Goal: Transaction & Acquisition: Purchase product/service

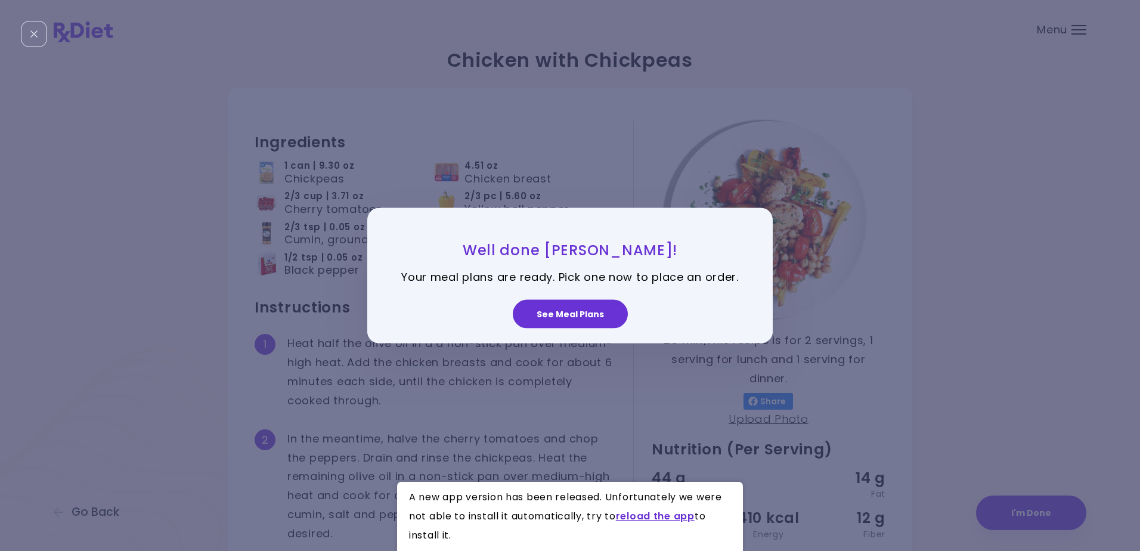
click at [563, 312] on button "See Meal Plans" at bounding box center [570, 313] width 115 height 29
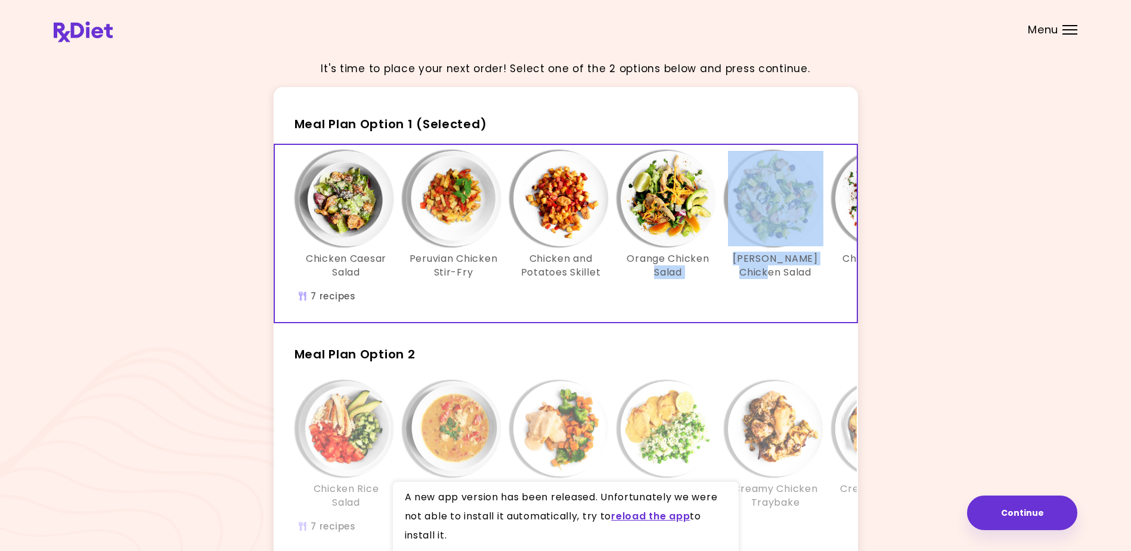
drag, startPoint x: 822, startPoint y: 297, endPoint x: 666, endPoint y: 303, distance: 155.7
click at [666, 303] on div "Chicken Caesar Salad Peruvian Chicken Stir-Fry Chicken and Potatoes Skillet Ora…" at bounding box center [668, 233] width 787 height 177
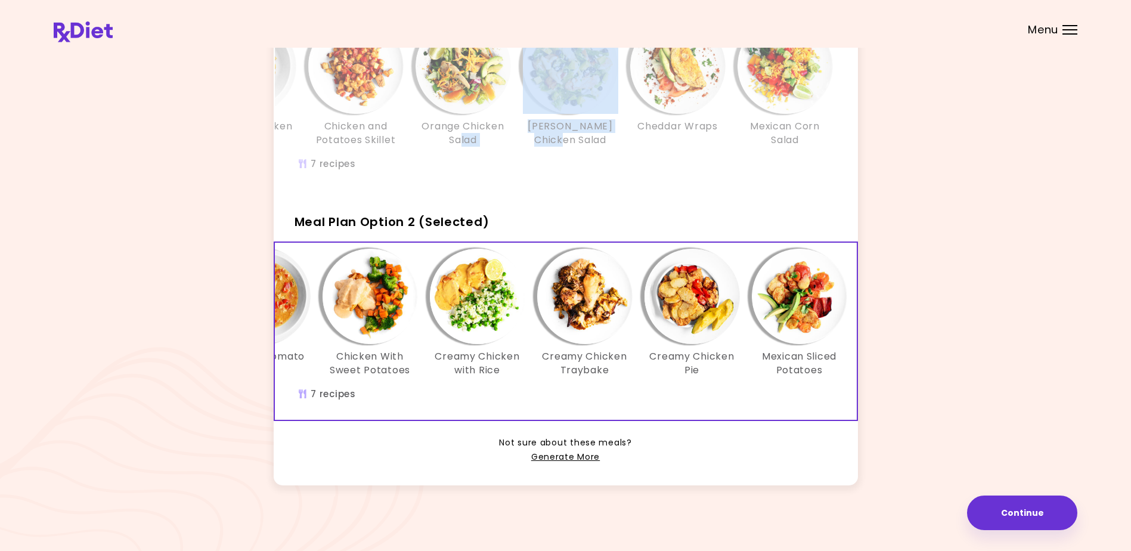
scroll to position [0, 205]
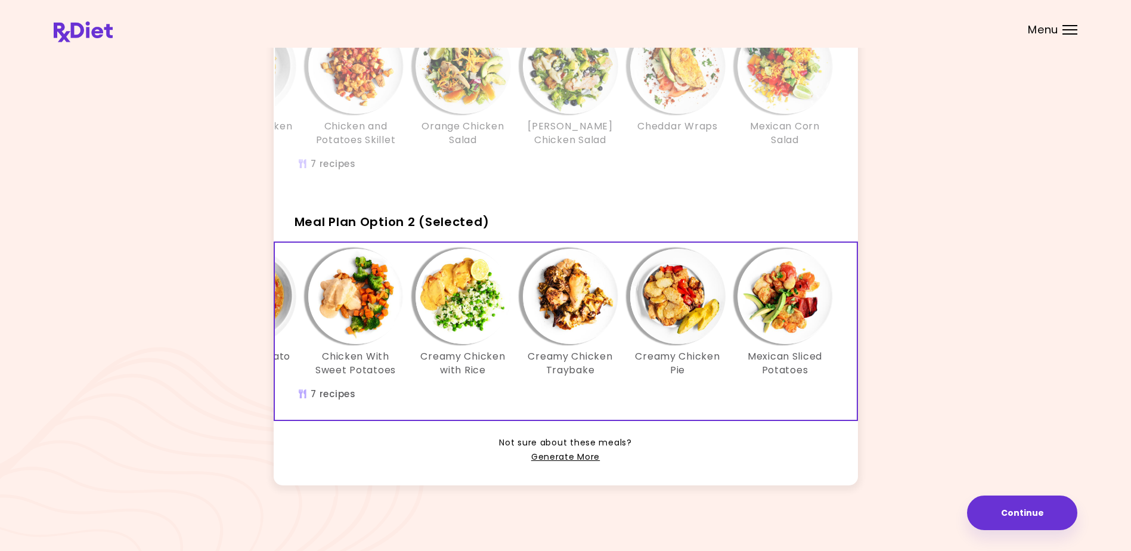
click at [300, 252] on div "Chicken Tomato Soup" at bounding box center [248, 313] width 107 height 128
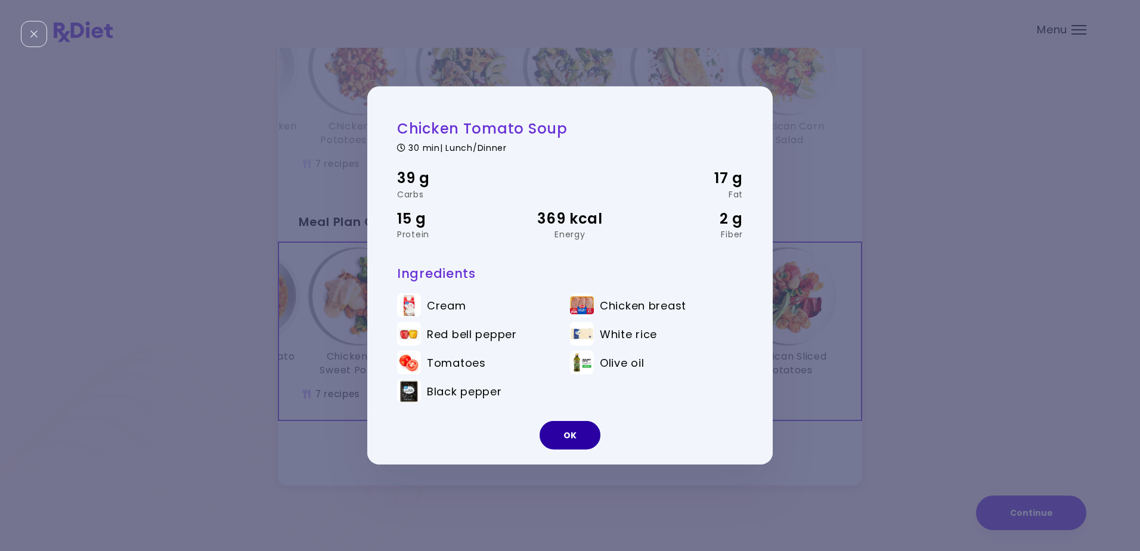
click at [570, 438] on button "OK" at bounding box center [569, 435] width 61 height 29
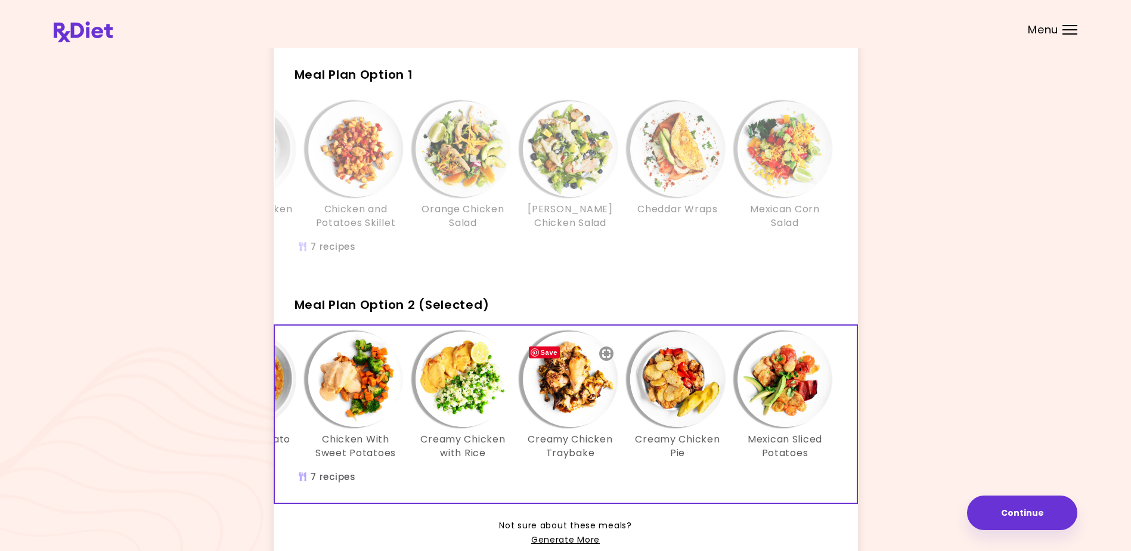
scroll to position [150, 0]
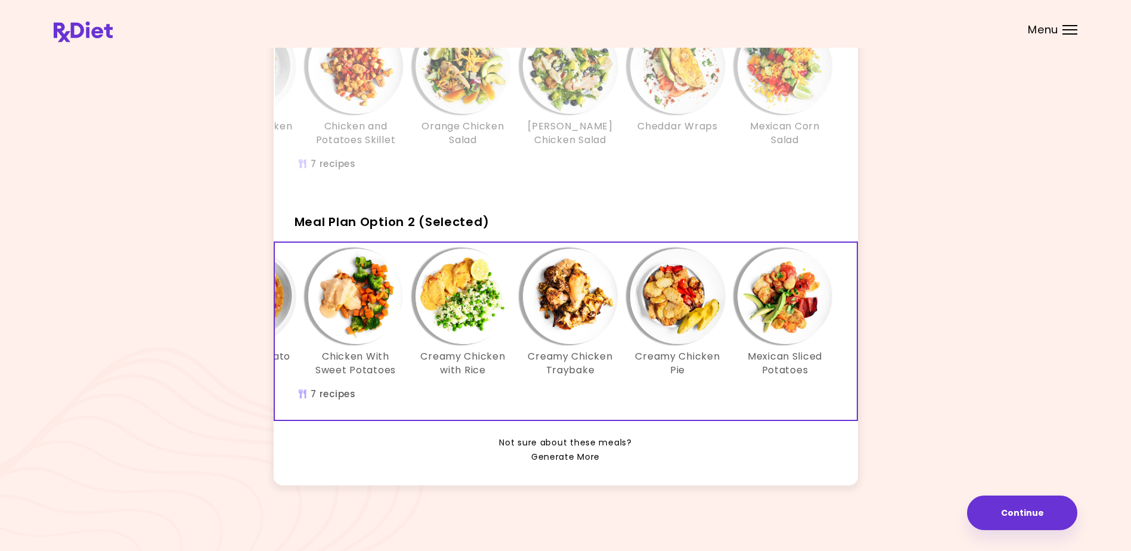
click at [559, 455] on link "Generate More" at bounding box center [565, 457] width 69 height 14
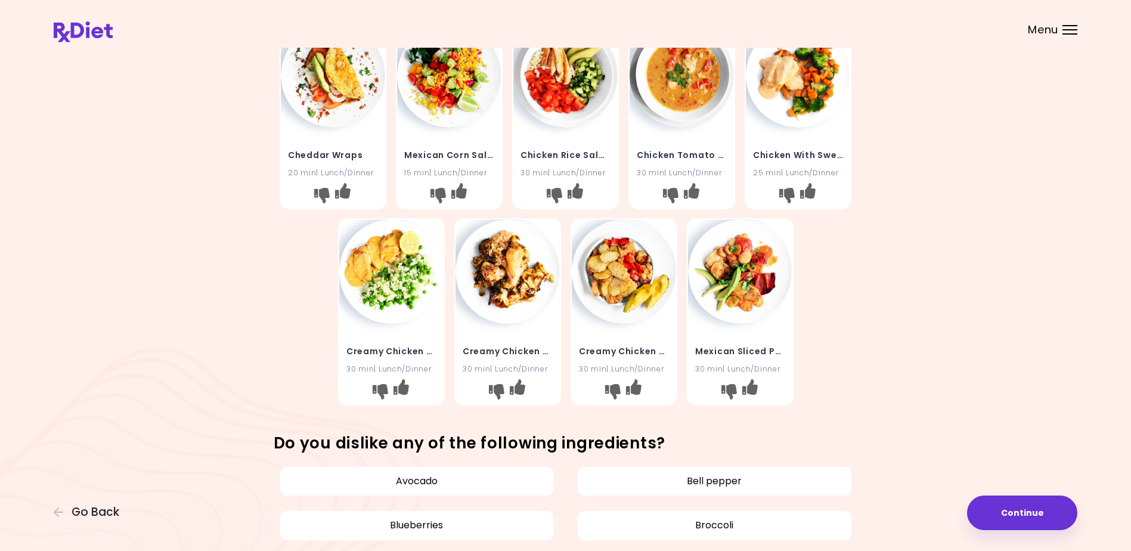
scroll to position [311, 0]
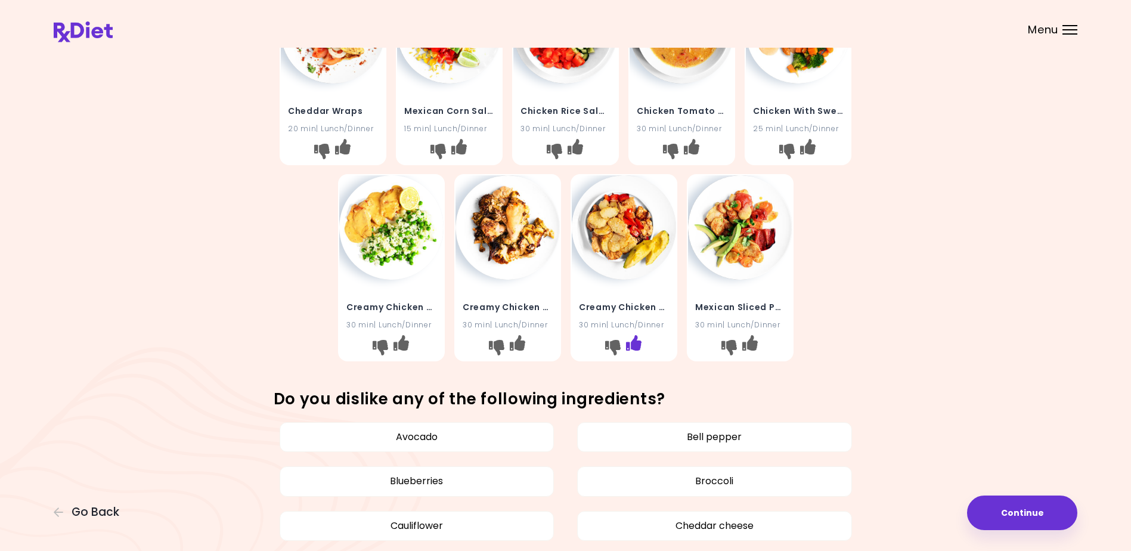
click at [633, 342] on icon "I like this recipe" at bounding box center [632, 342] width 15 height 15
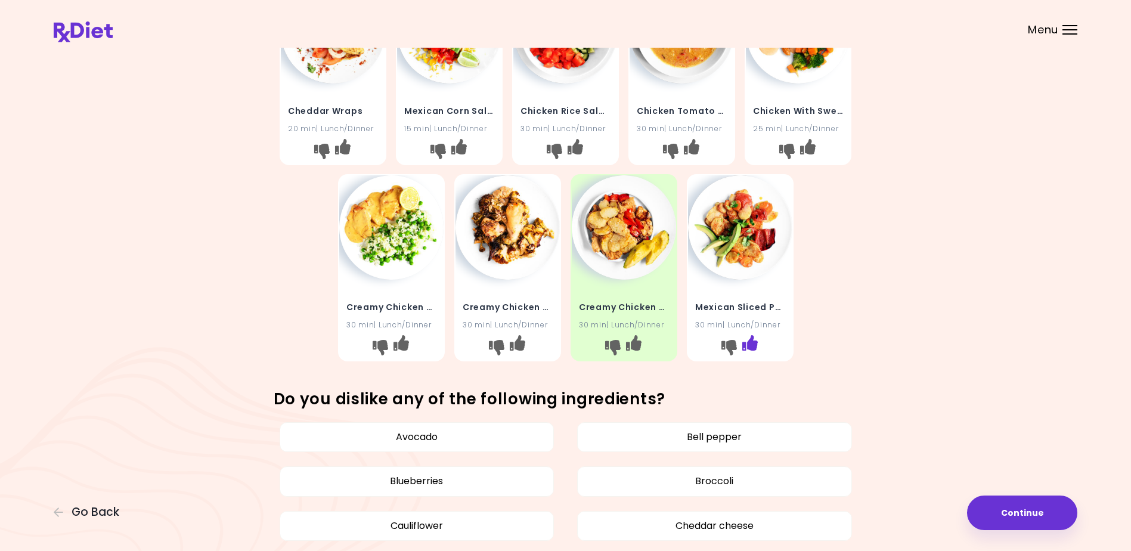
click at [749, 343] on icon "I like this recipe" at bounding box center [749, 342] width 15 height 15
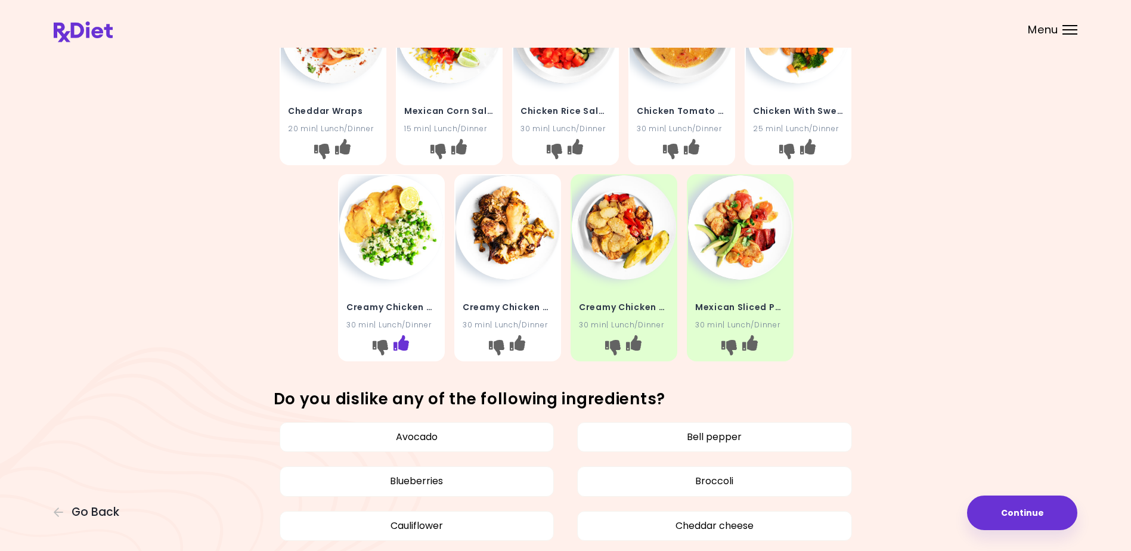
click at [400, 342] on icon "I like this recipe" at bounding box center [400, 342] width 15 height 15
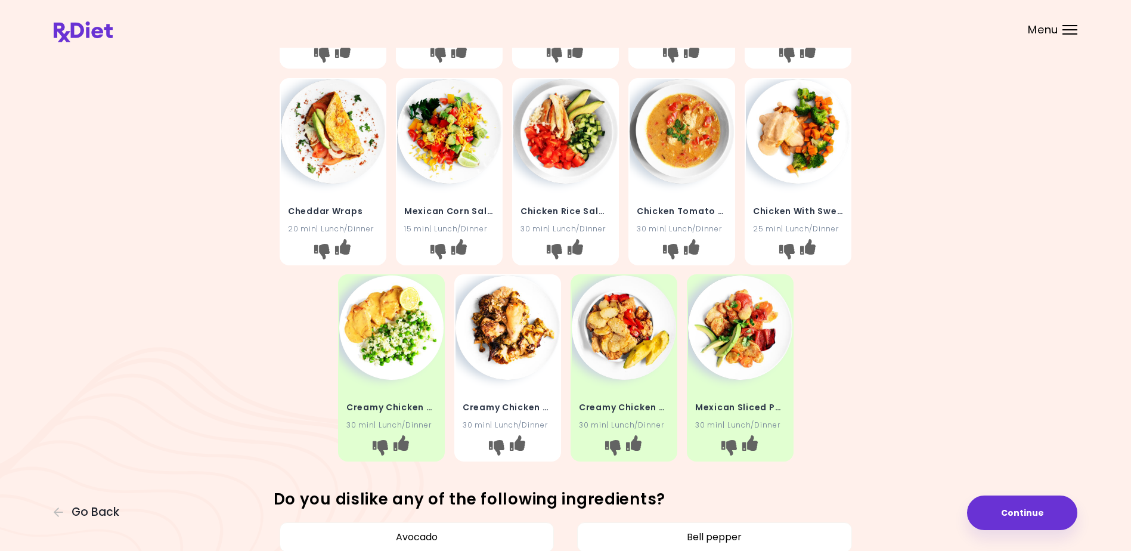
scroll to position [132, 0]
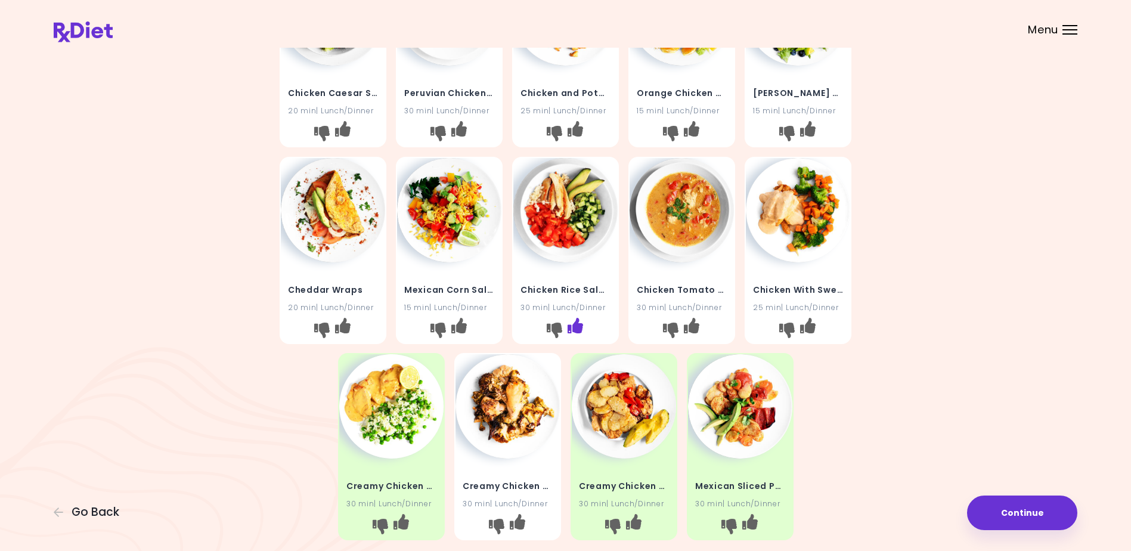
click at [575, 325] on icon "I like this recipe" at bounding box center [574, 324] width 15 height 15
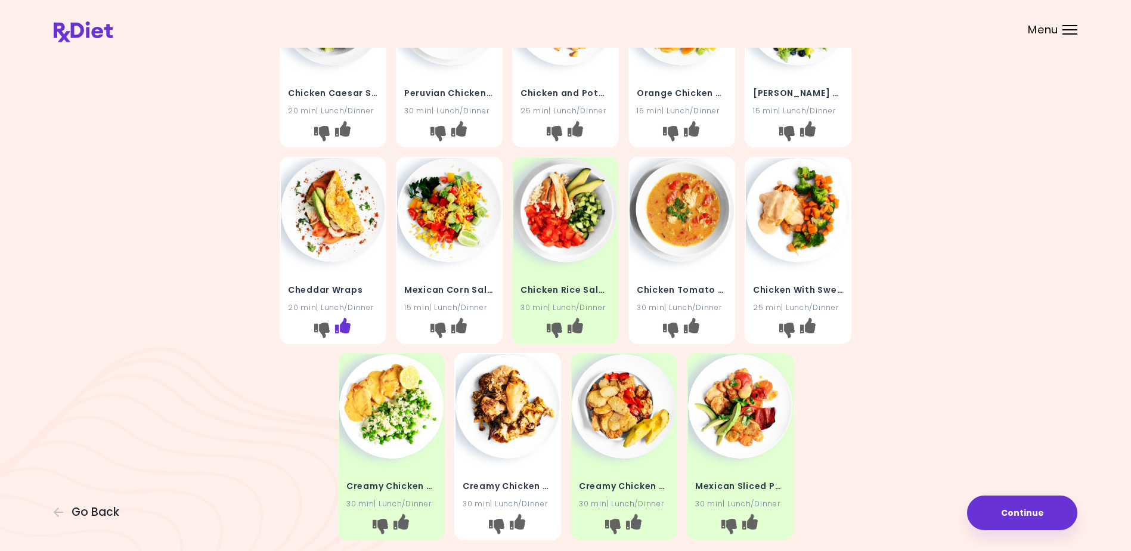
click at [340, 322] on icon "I like this recipe" at bounding box center [342, 324] width 15 height 15
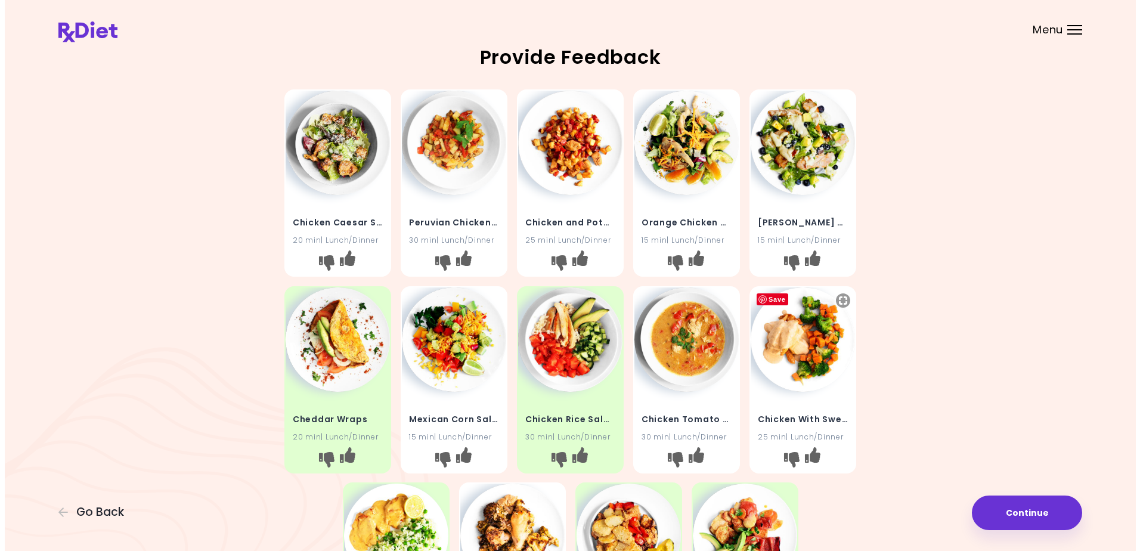
scroll to position [0, 0]
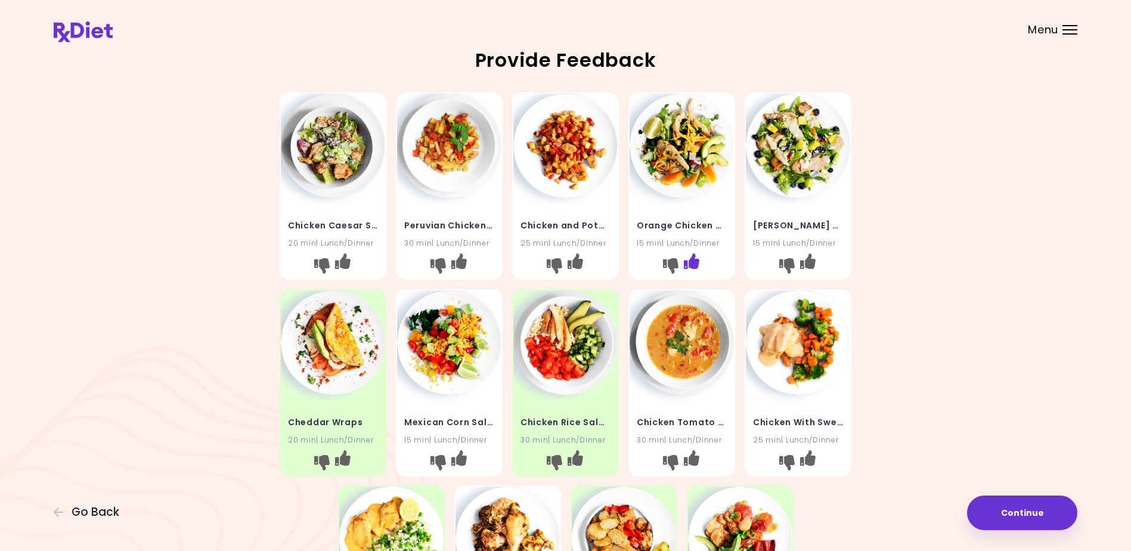
click at [687, 258] on icon "I like this recipe" at bounding box center [691, 260] width 15 height 15
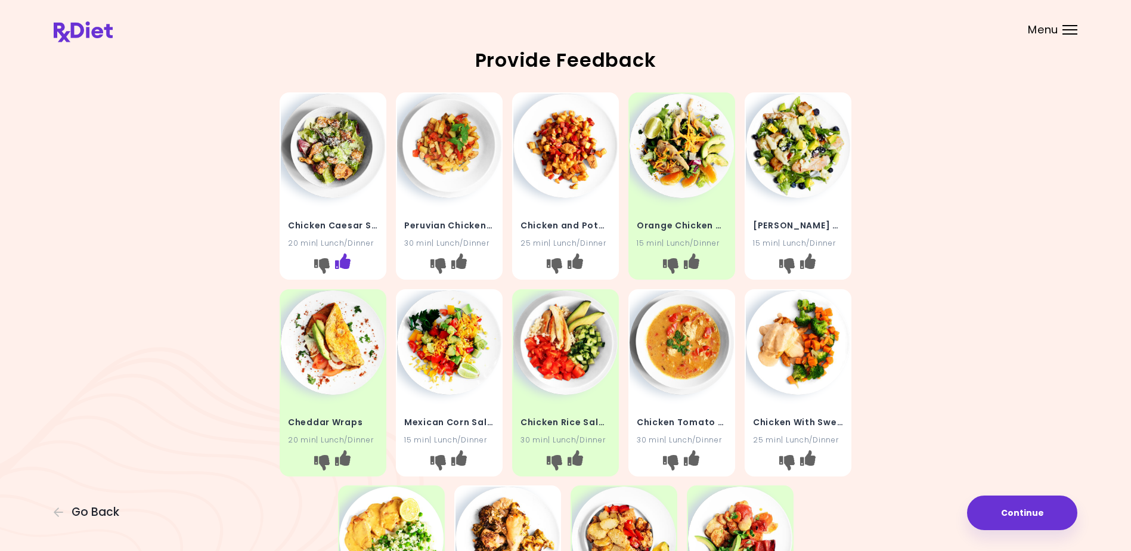
click at [343, 258] on icon "I like this recipe" at bounding box center [342, 260] width 15 height 15
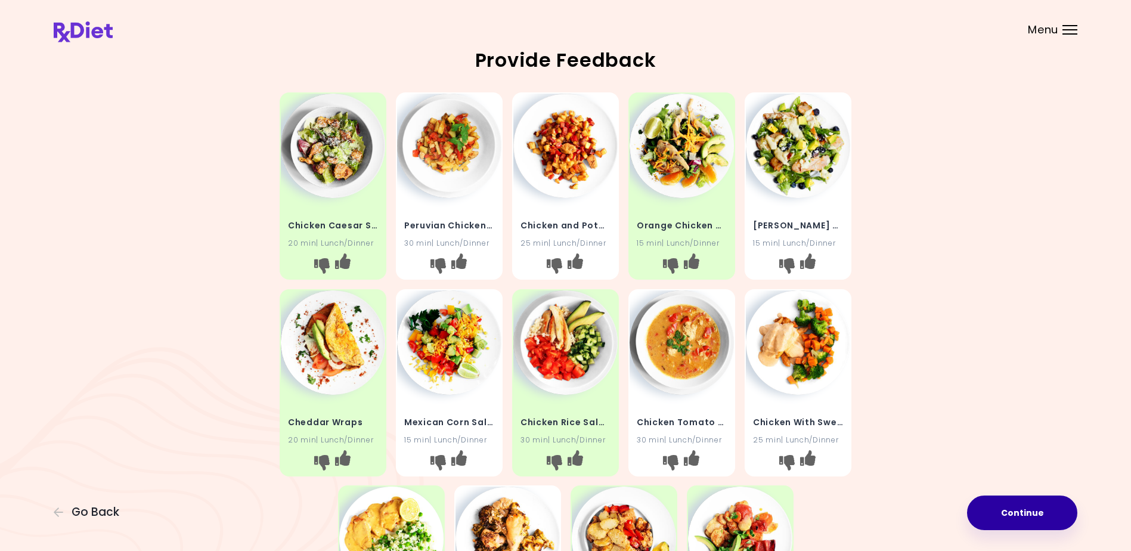
click at [1012, 519] on button "Continue" at bounding box center [1022, 512] width 110 height 35
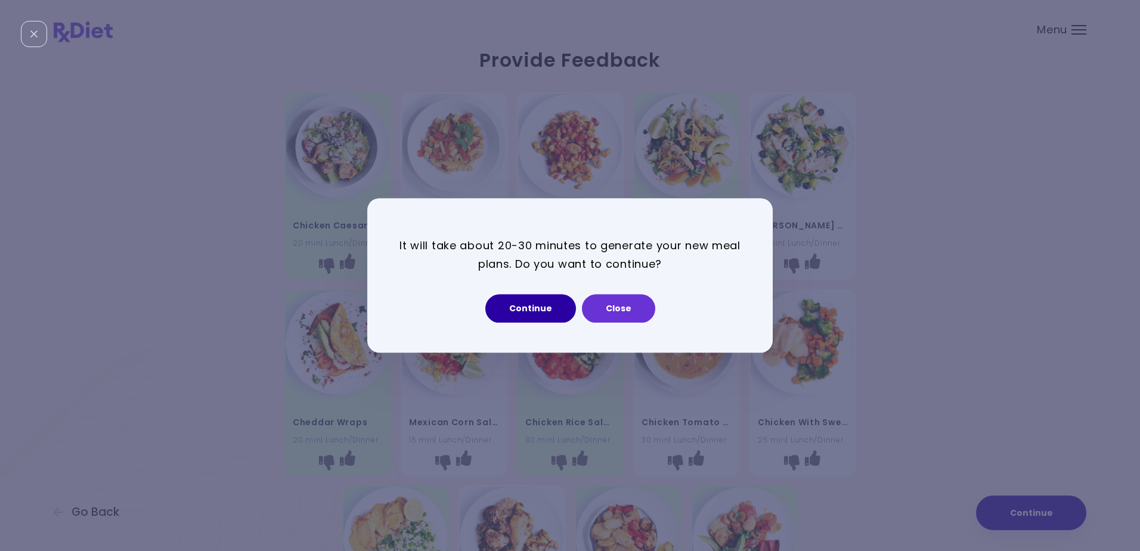
click at [506, 309] on button "Continue" at bounding box center [530, 308] width 91 height 29
select select "*"
